Goal: Navigation & Orientation: Understand site structure

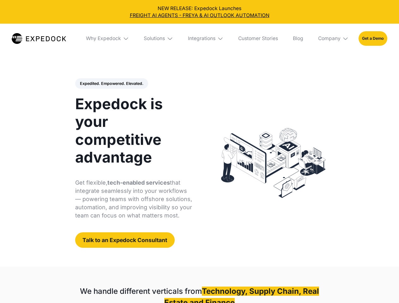
select select
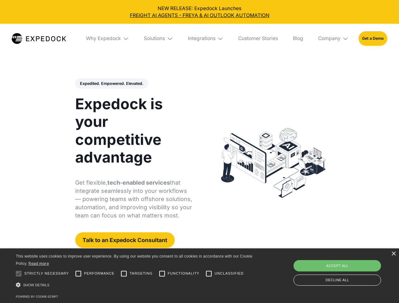
click at [199, 39] on div "Integrations" at bounding box center [202, 38] width 28 height 6
click at [108, 39] on div "Why Expedock" at bounding box center [98, 38] width 35 height 6
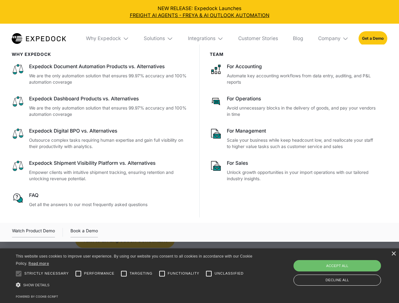
click at [159, 39] on div "Solutions" at bounding box center [154, 38] width 21 height 6
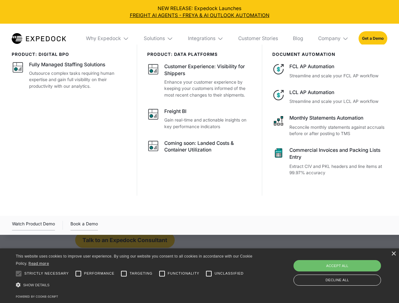
click at [206, 39] on div "Integrations" at bounding box center [202, 38] width 28 height 6
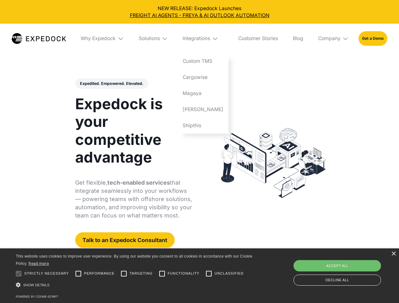
click at [334, 39] on div "Company" at bounding box center [329, 38] width 22 height 6
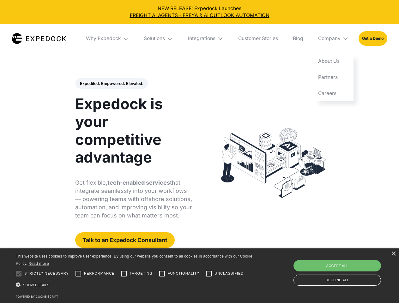
click at [111, 84] on div "Expedited. Empowered. Elevated. Automate Freight Document Extraction at 99.97% …" at bounding box center [133, 163] width 117 height 170
click at [19, 274] on div at bounding box center [18, 274] width 13 height 13
click at [78, 274] on input "Performance" at bounding box center [78, 274] width 13 height 13
checkbox input "true"
click at [124, 274] on input "Targeting" at bounding box center [124, 274] width 13 height 13
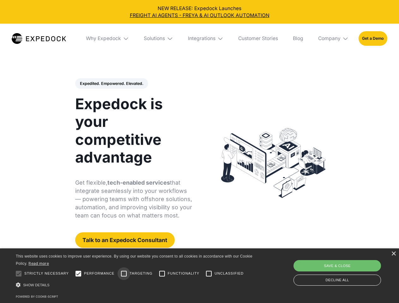
checkbox input "true"
click at [162, 274] on input "Functionality" at bounding box center [162, 274] width 13 height 13
checkbox input "true"
